Goal: Transaction & Acquisition: Purchase product/service

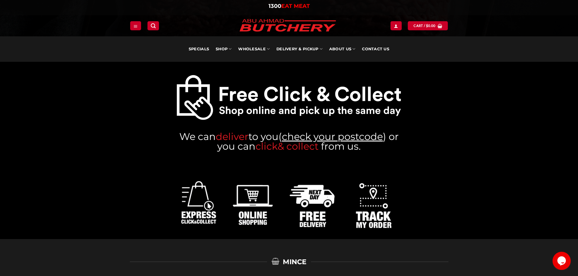
click at [309, 147] on link "& colle" at bounding box center [294, 146] width 32 height 12
click at [362, 137] on link "check your postcode" at bounding box center [332, 137] width 101 height 12
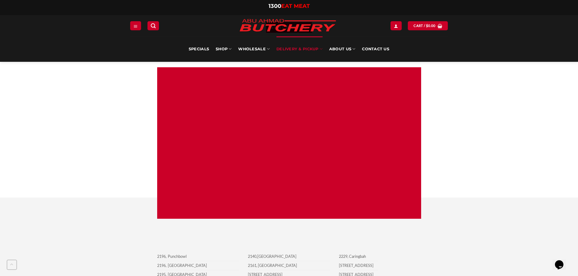
scroll to position [334, 0]
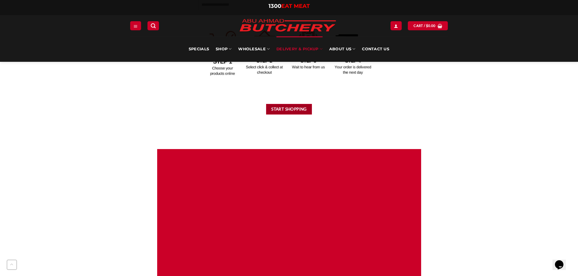
click at [295, 110] on button "Start Shopping" at bounding box center [289, 109] width 46 height 11
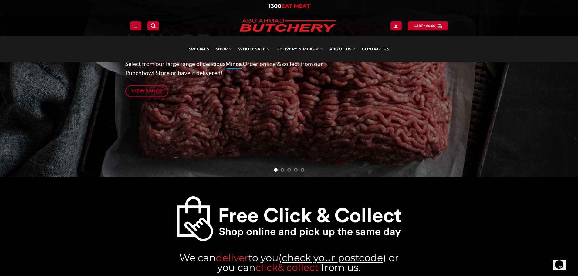
scroll to position [273, 0]
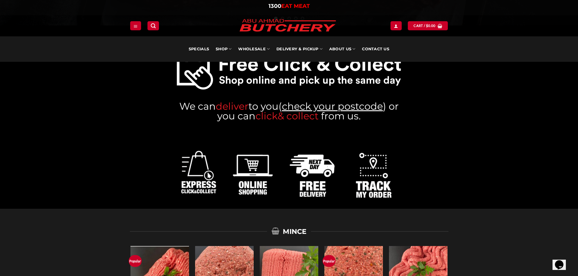
drag, startPoint x: 314, startPoint y: 107, endPoint x: 357, endPoint y: 83, distance: 49.0
click at [314, 107] on link "check your postcode" at bounding box center [332, 106] width 101 height 12
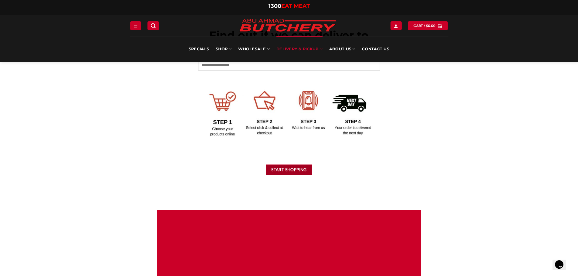
scroll to position [243, 0]
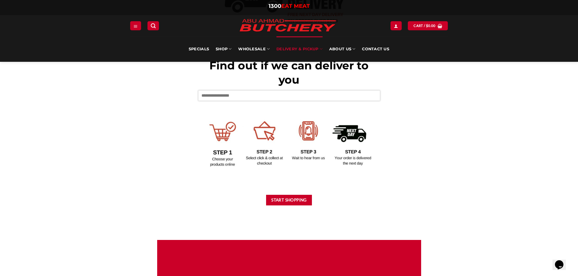
click at [246, 98] on input "text" at bounding box center [289, 95] width 182 height 10
type input "****"
click at [285, 197] on button "Start Shopping" at bounding box center [289, 200] width 46 height 11
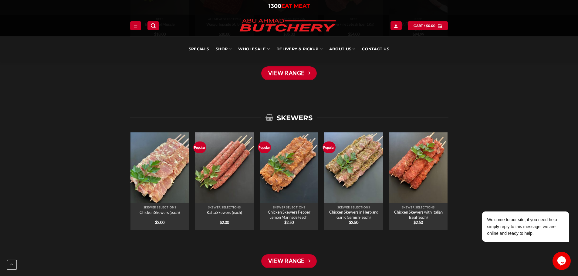
scroll to position [789, 0]
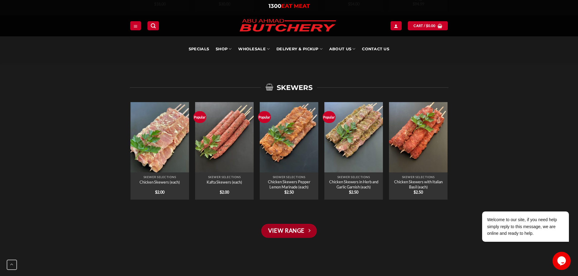
click at [293, 233] on link "View Range" at bounding box center [288, 231] width 55 height 14
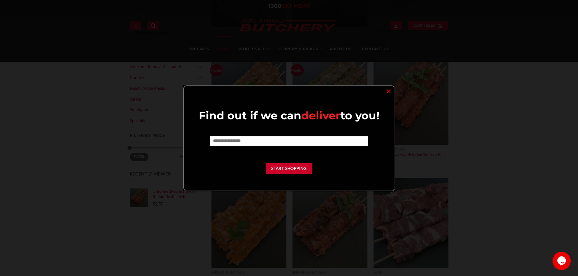
scroll to position [182, 0]
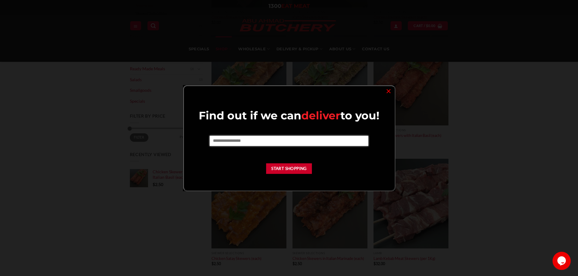
click at [282, 141] on input "text" at bounding box center [289, 141] width 159 height 10
type input "*"
drag, startPoint x: 282, startPoint y: 141, endPoint x: 227, endPoint y: 132, distance: 56.2
click at [282, 141] on input "**" at bounding box center [289, 141] width 159 height 10
click at [222, 143] on input "**" at bounding box center [289, 141] width 159 height 10
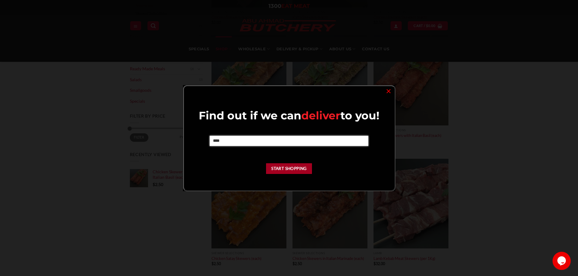
type input "****"
click at [274, 169] on button "Start Shopping" at bounding box center [289, 169] width 46 height 11
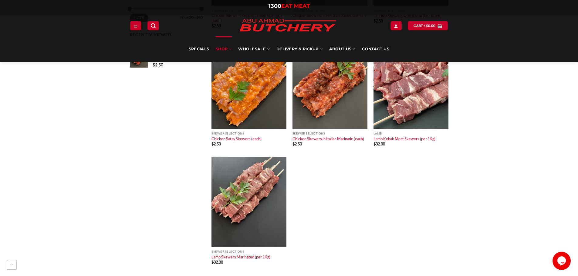
scroll to position [303, 0]
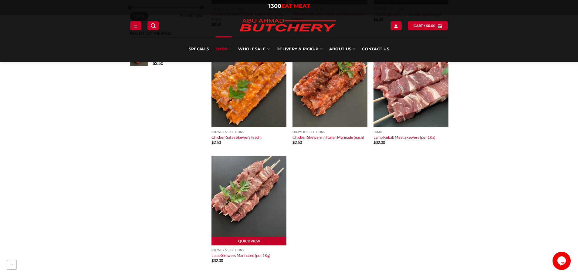
drag, startPoint x: 261, startPoint y: 202, endPoint x: 484, endPoint y: 198, distance: 223.7
click at [378, 243] on div "Quick View Skewer Selections Chicken Skewers (each) $ 2.00 Popular Quick View S…" at bounding box center [330, 35] width 243 height 478
click at [241, 241] on link "Quick View" at bounding box center [249, 241] width 75 height 9
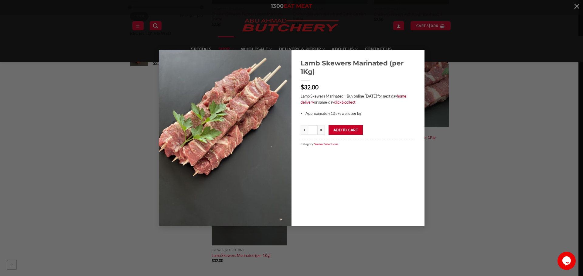
click at [504, 133] on div "Lamb Skewers Marinated (per 1Kg) $ 32.00 Lamb Skewers Marinated – Buy online to…" at bounding box center [291, 138] width 564 height 177
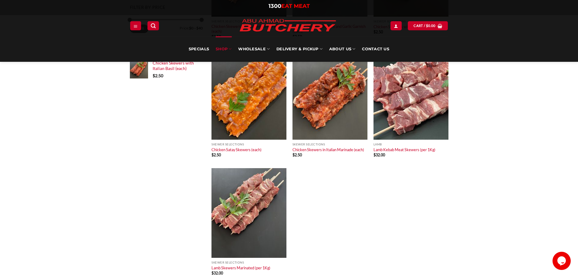
scroll to position [273, 0]
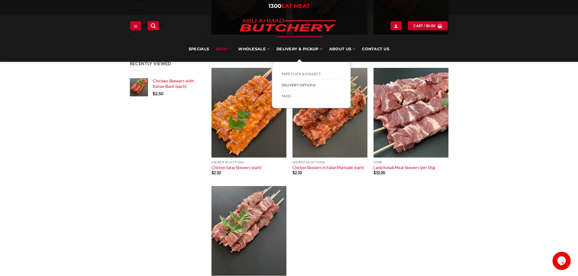
click at [307, 86] on link "Delivery Options" at bounding box center [311, 85] width 59 height 11
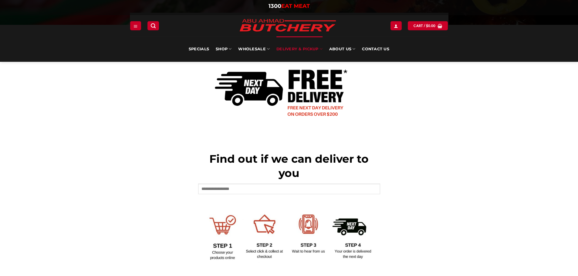
scroll to position [152, 0]
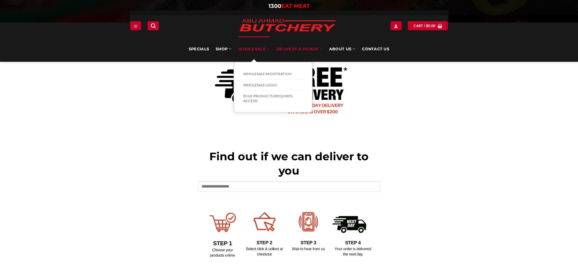
click at [252, 48] on link "Wholesale" at bounding box center [254, 48] width 32 height 25
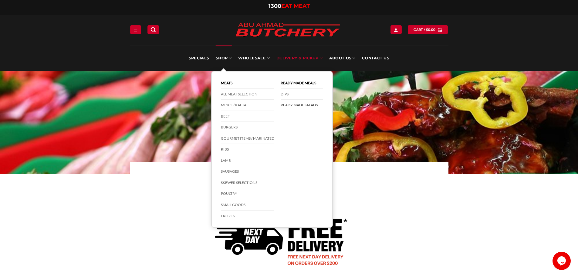
click at [306, 105] on link "Ready Made Salads" at bounding box center [302, 105] width 42 height 11
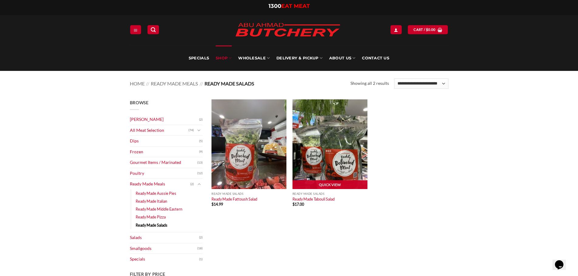
click at [327, 166] on img at bounding box center [330, 145] width 75 height 90
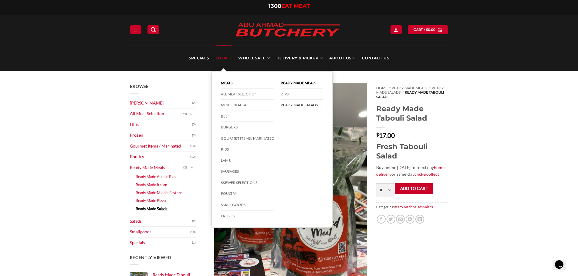
click at [221, 58] on link "SHOP" at bounding box center [224, 58] width 16 height 25
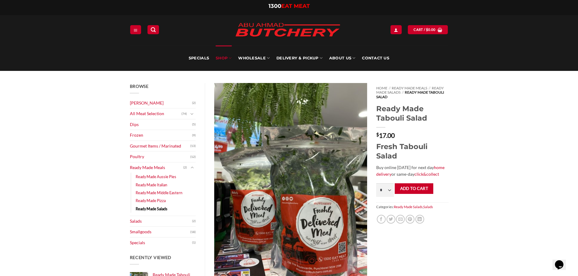
click at [221, 58] on link "SHOP" at bounding box center [224, 58] width 16 height 25
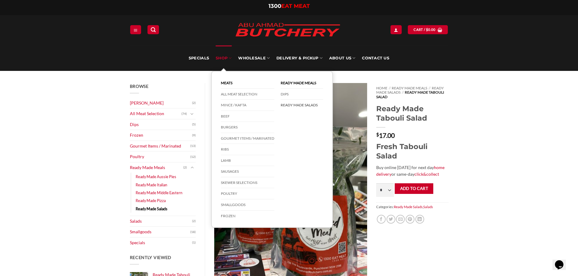
click at [229, 57] on link "SHOP" at bounding box center [224, 58] width 16 height 25
click at [236, 171] on link "Sausages" at bounding box center [247, 171] width 53 height 11
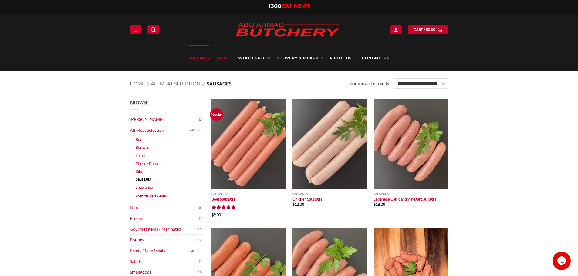
click at [208, 59] on link "Specials" at bounding box center [199, 58] width 20 height 25
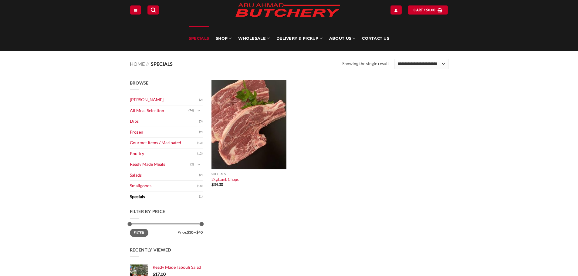
scroll to position [30, 0]
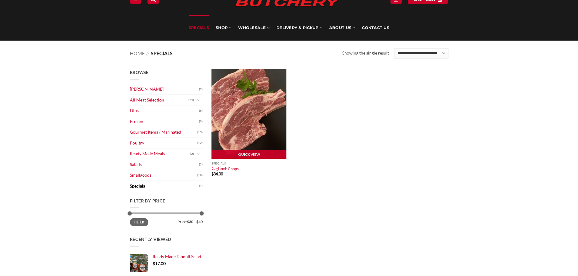
click at [263, 124] on img at bounding box center [249, 114] width 75 height 90
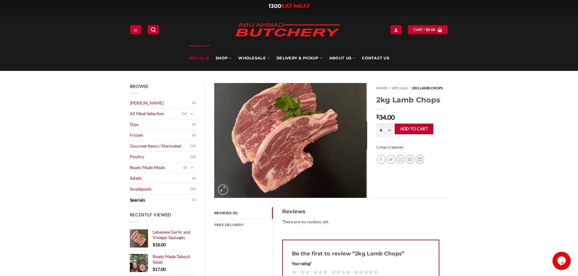
click at [201, 57] on link "Specials" at bounding box center [199, 58] width 20 height 25
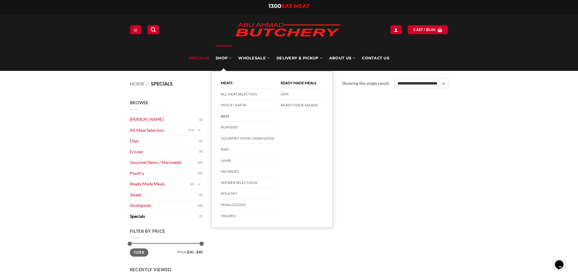
click at [226, 116] on link "Beef" at bounding box center [247, 116] width 53 height 11
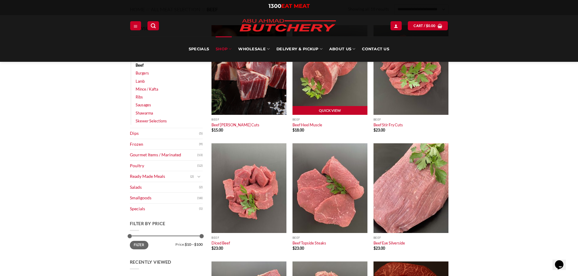
scroll to position [30, 0]
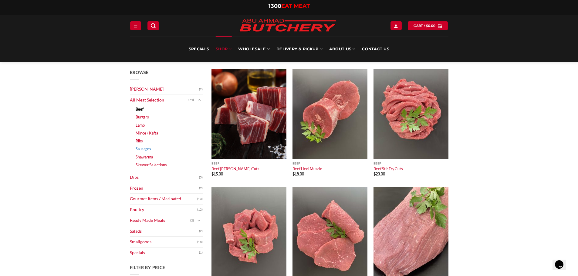
click at [143, 150] on link "Sausages" at bounding box center [143, 149] width 15 height 8
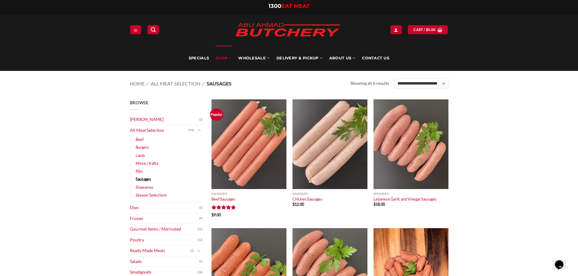
click at [496, 194] on main "Browse [PERSON_NAME] (2) All Meat Selection (74) Beef (18) Burgers (4) Lamb (28…" at bounding box center [289, 263] width 578 height 346
